Goal: Navigation & Orientation: Find specific page/section

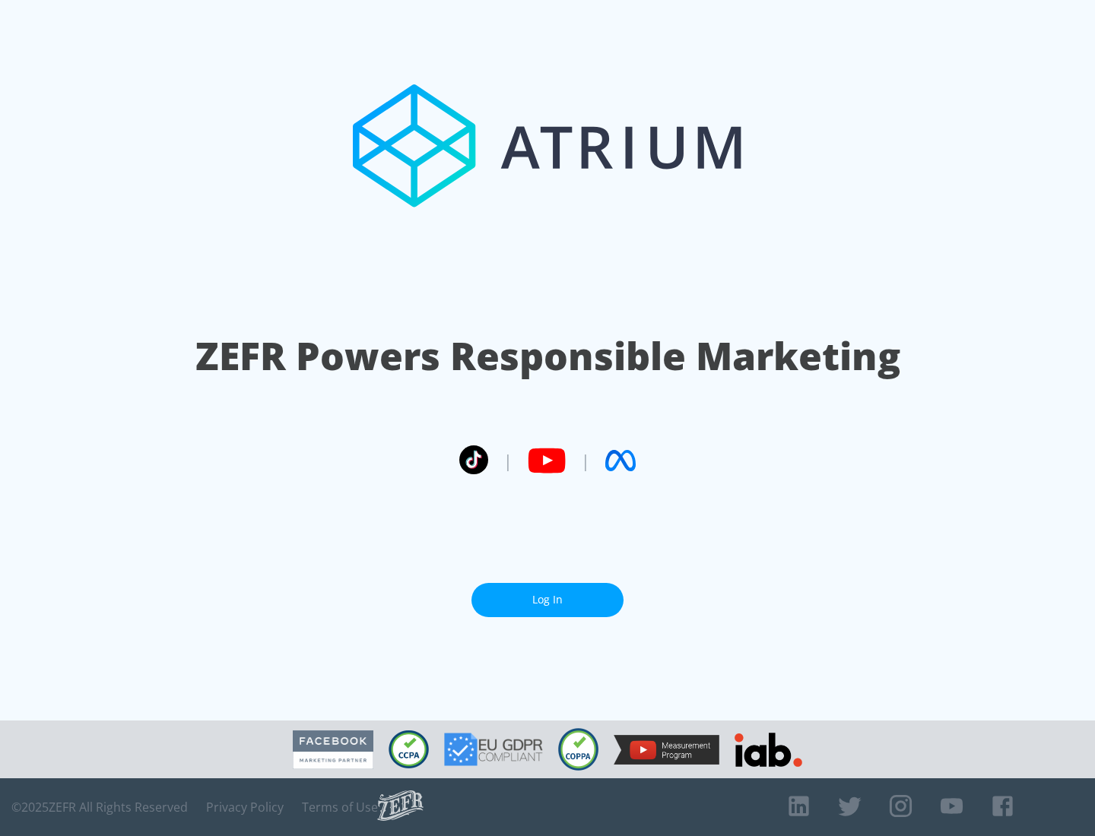
click at [547, 600] on link "Log In" at bounding box center [547, 600] width 152 height 34
